Goal: Information Seeking & Learning: Learn about a topic

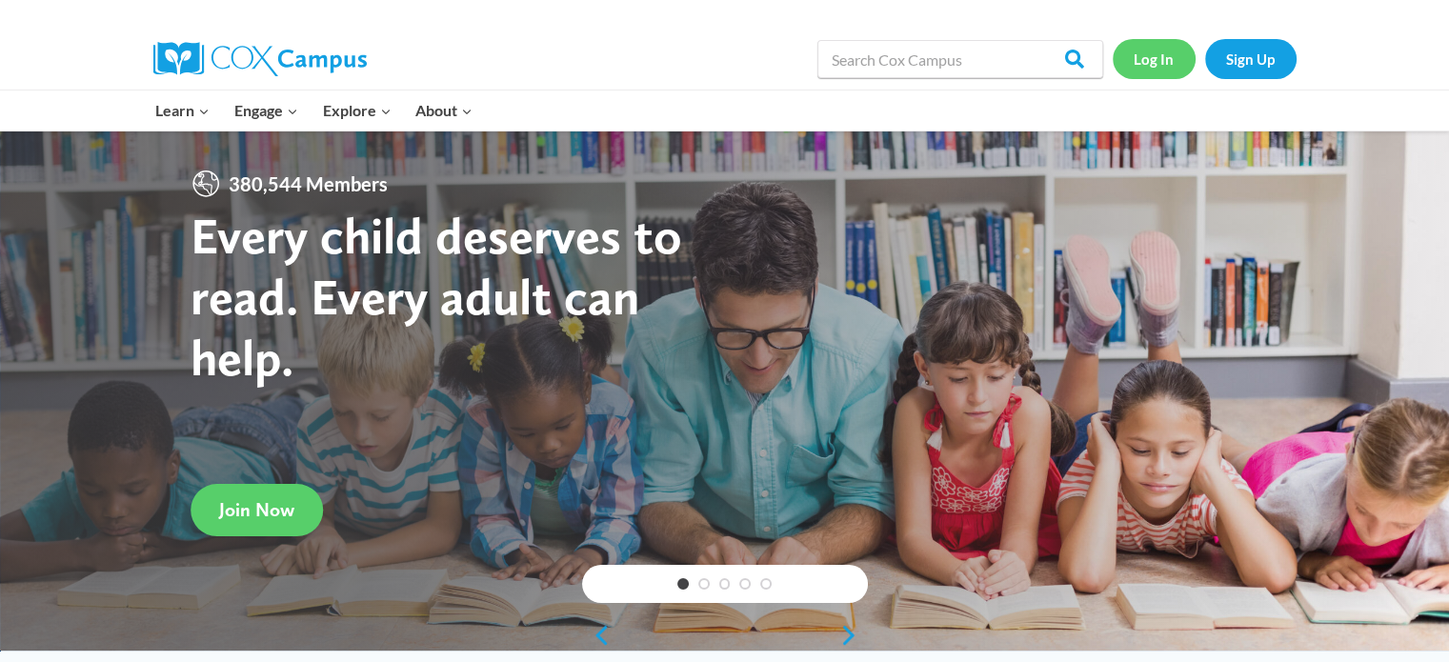
click at [1171, 60] on link "Log In" at bounding box center [1154, 58] width 83 height 39
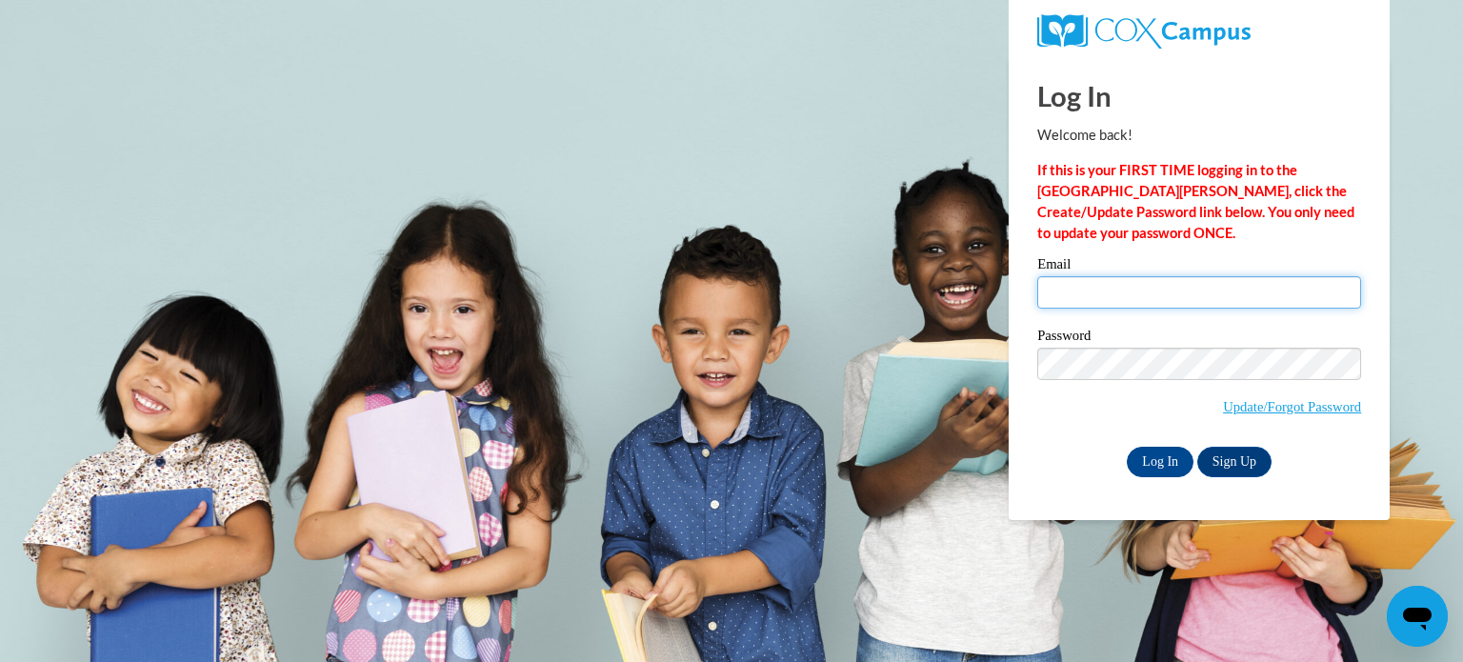
type input "jbeene@augusta.edu"
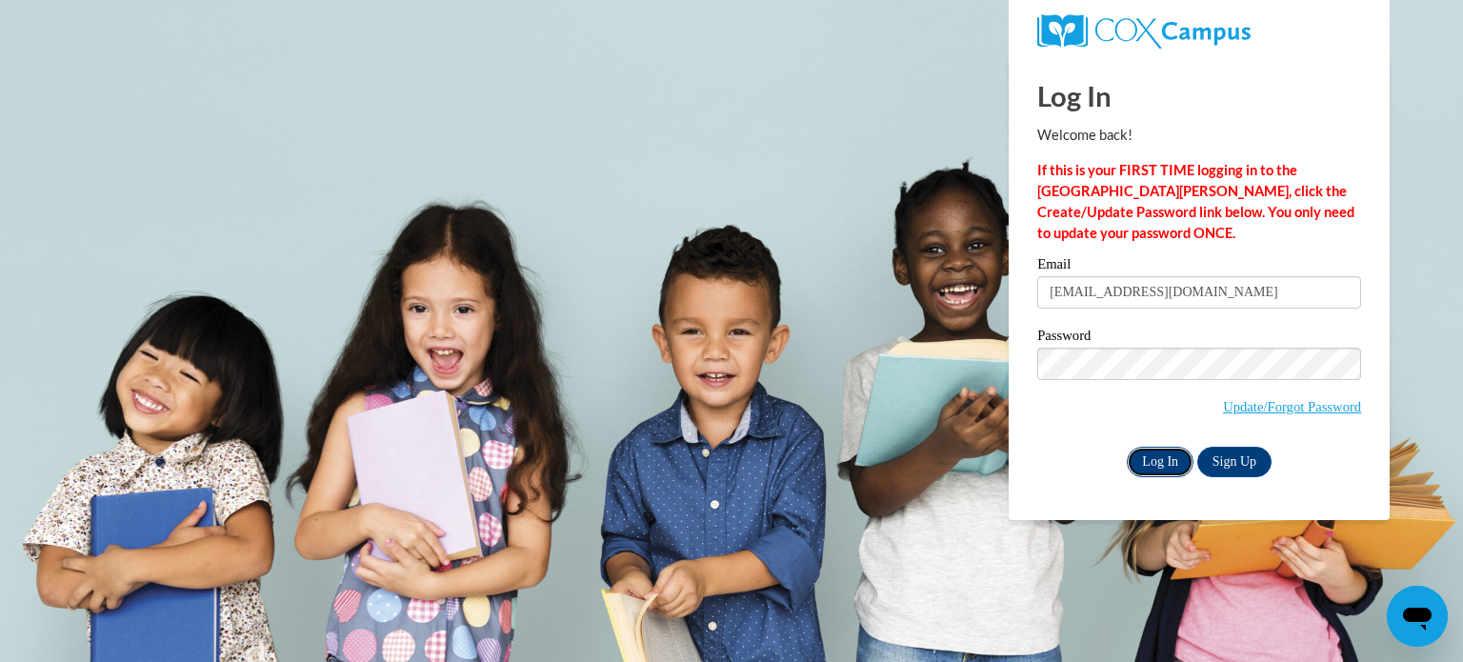
click at [1151, 454] on input "Log In" at bounding box center [1160, 462] width 67 height 30
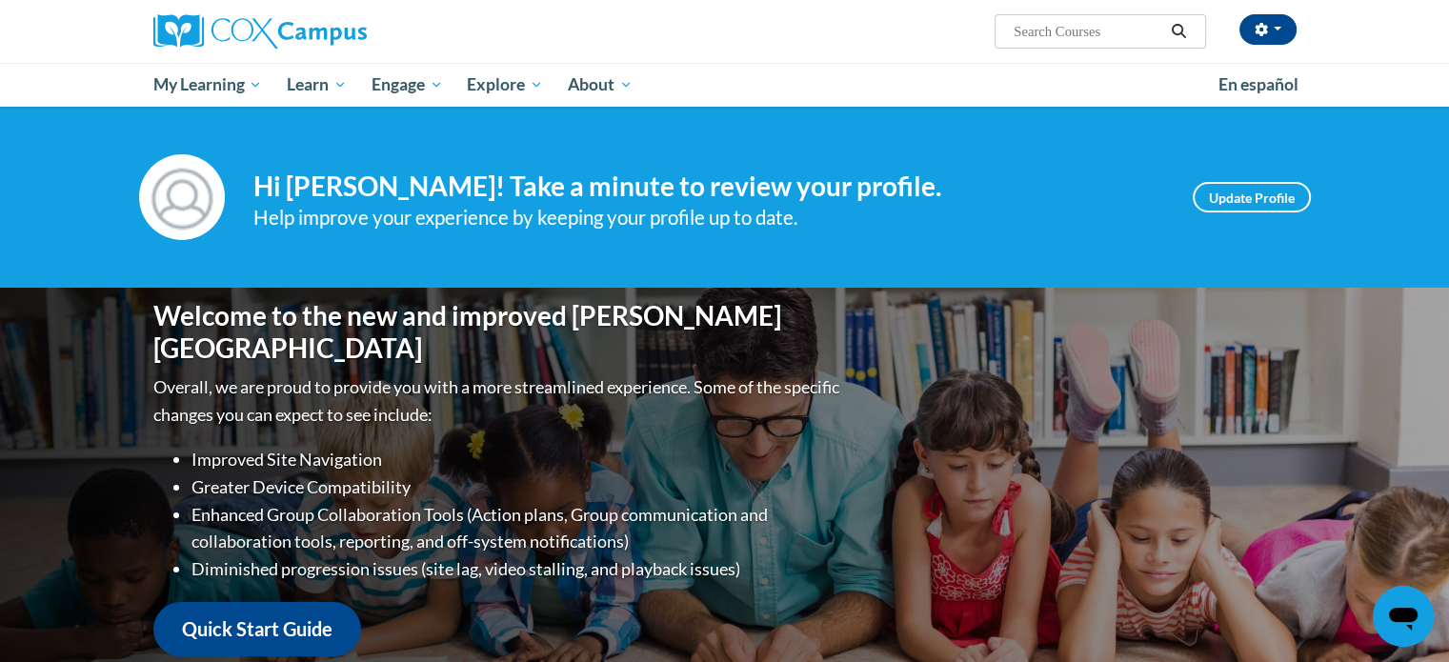
click at [1127, 501] on div "Welcome to the new and improved Cox Campus Overall, we are proud to provide you…" at bounding box center [725, 478] width 1200 height 381
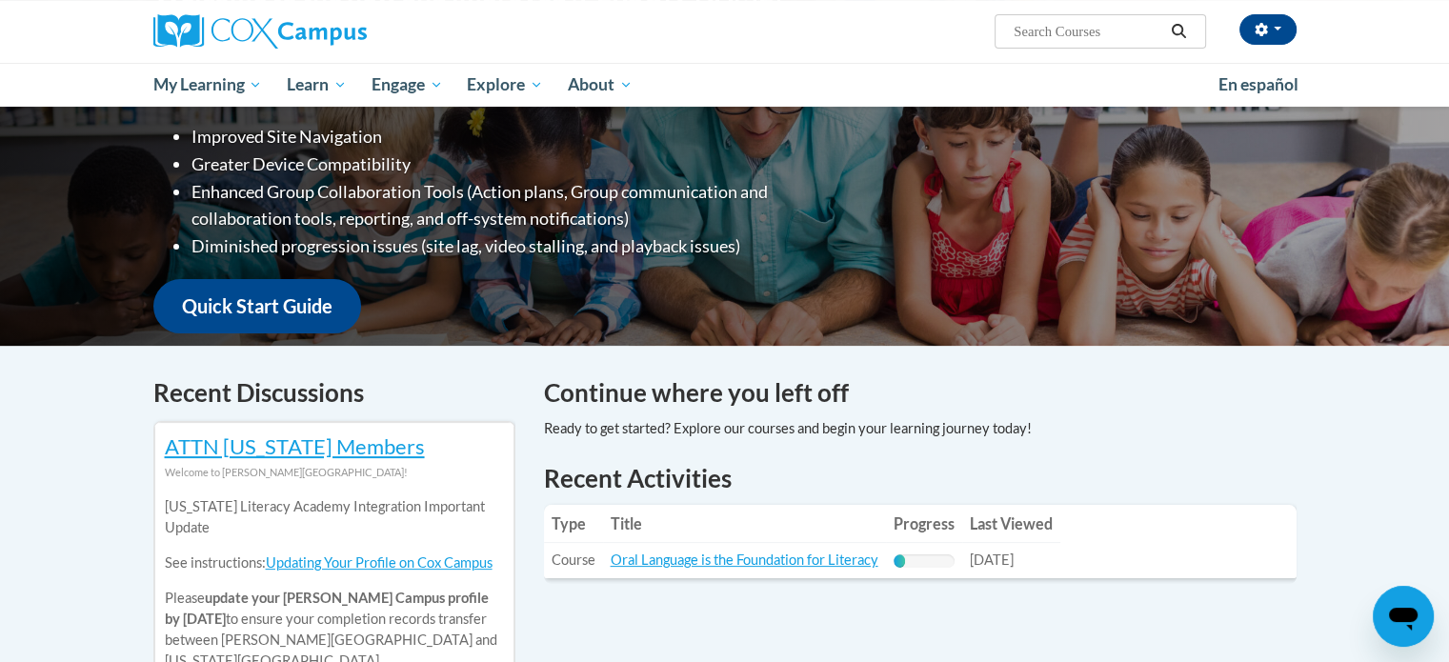
scroll to position [572, 0]
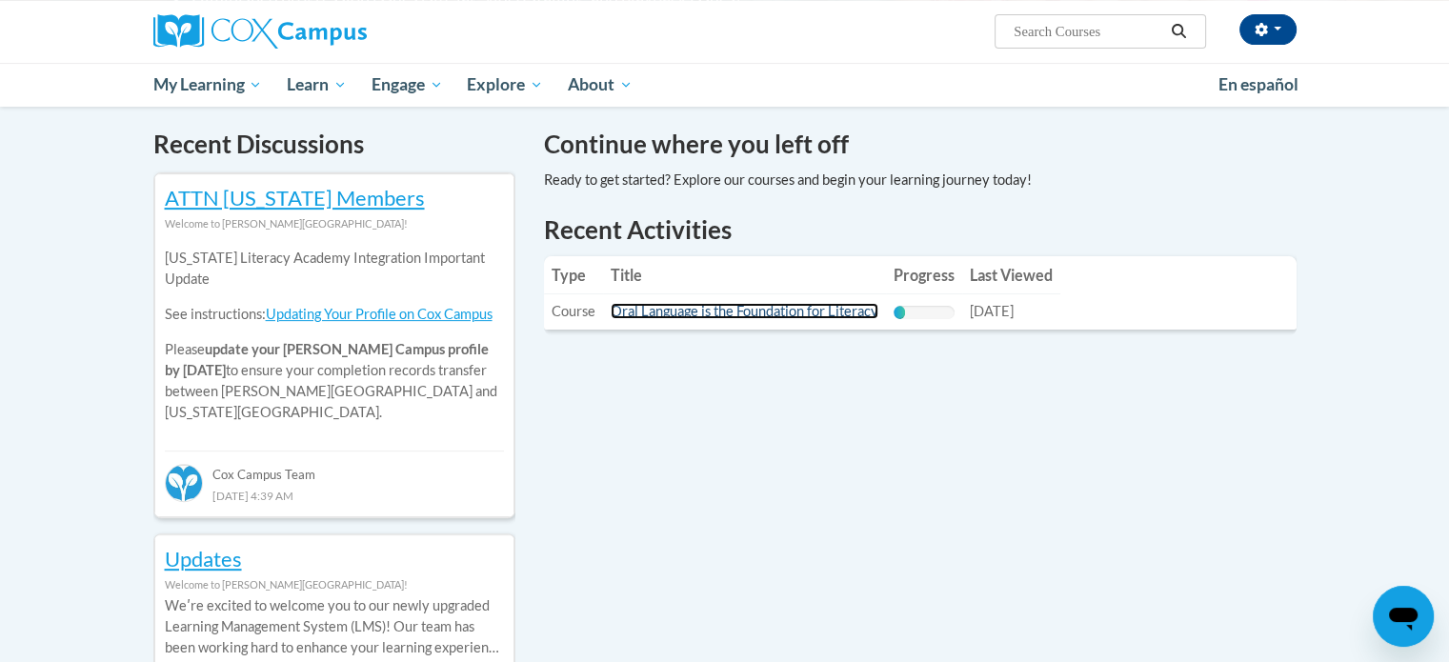
click at [724, 312] on link "Oral Language is the Foundation for Literacy" at bounding box center [745, 311] width 268 height 16
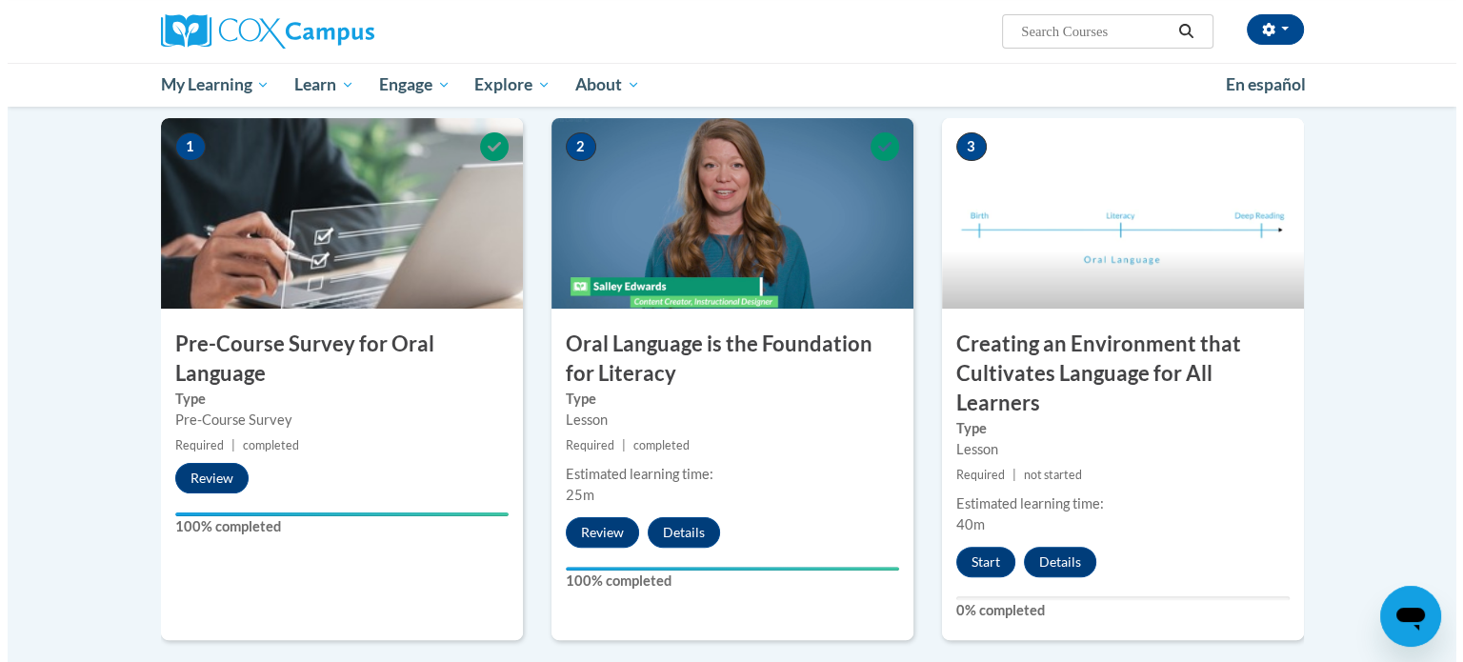
scroll to position [381, 0]
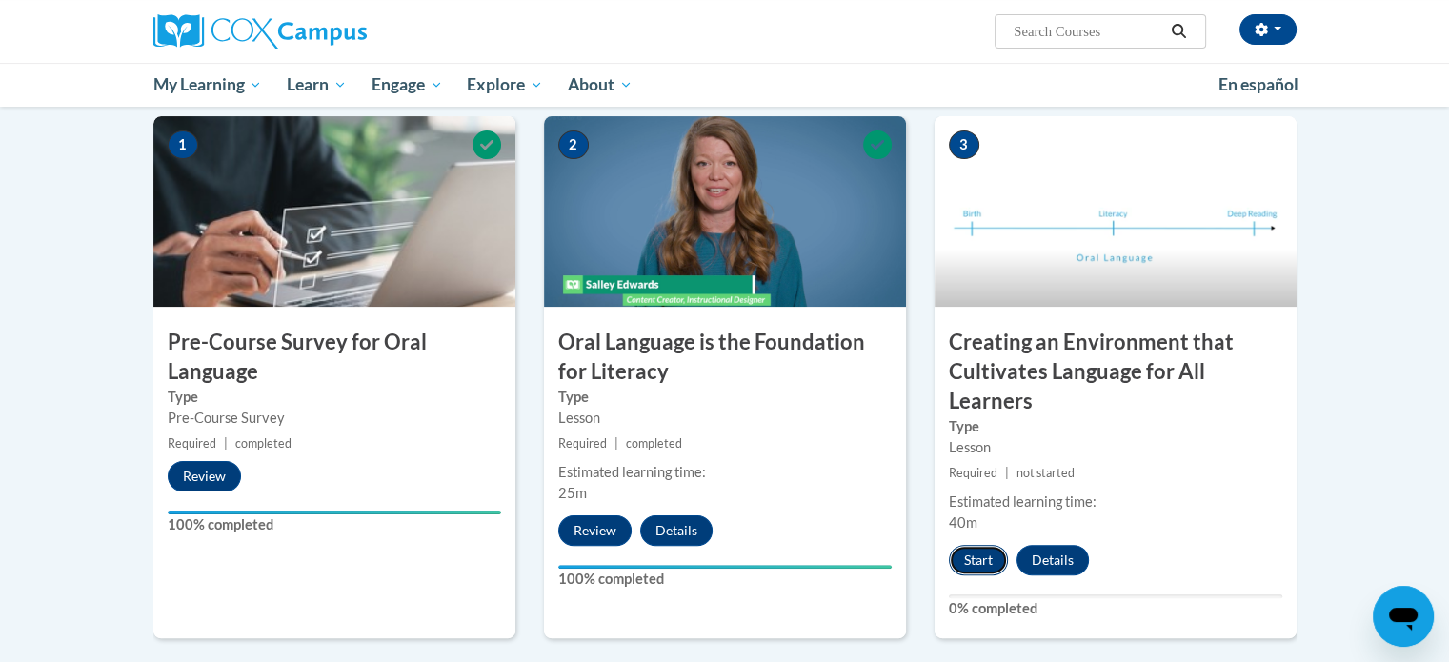
click at [973, 557] on button "Start" at bounding box center [978, 560] width 59 height 30
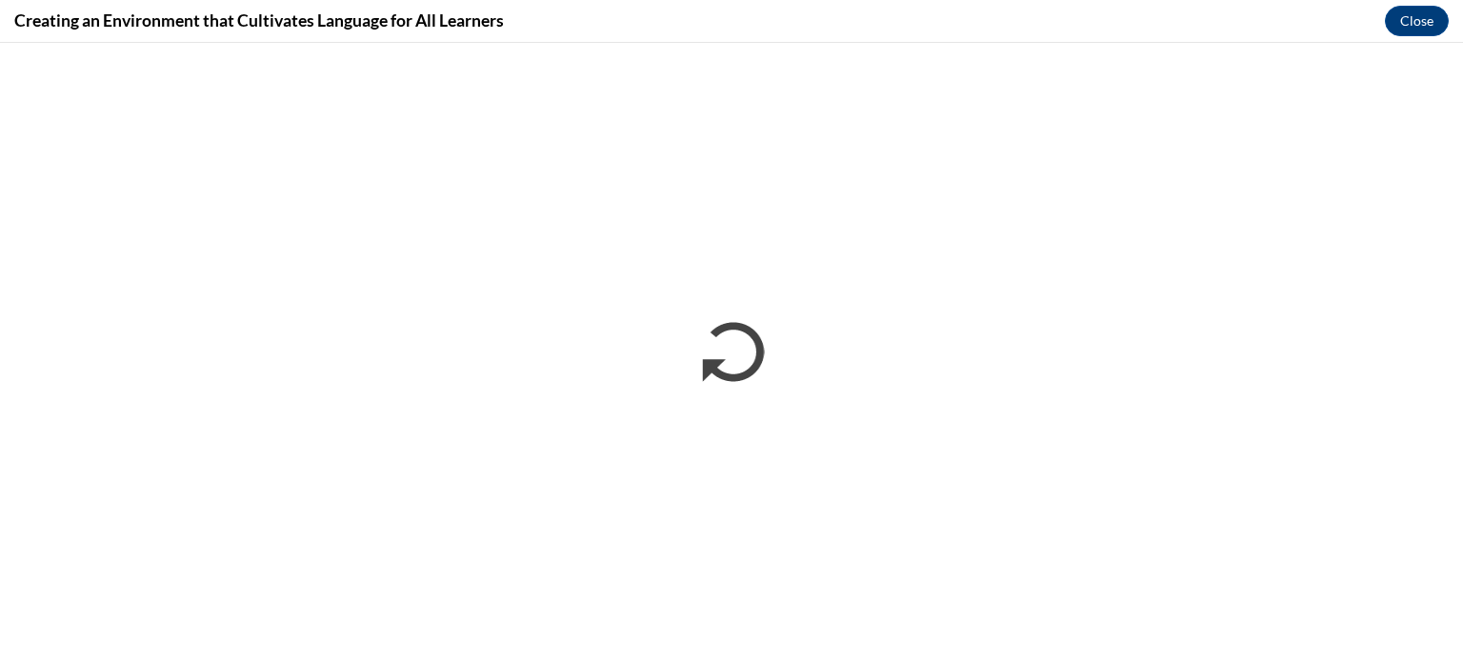
scroll to position [0, 0]
